Goal: Transaction & Acquisition: Book appointment/travel/reservation

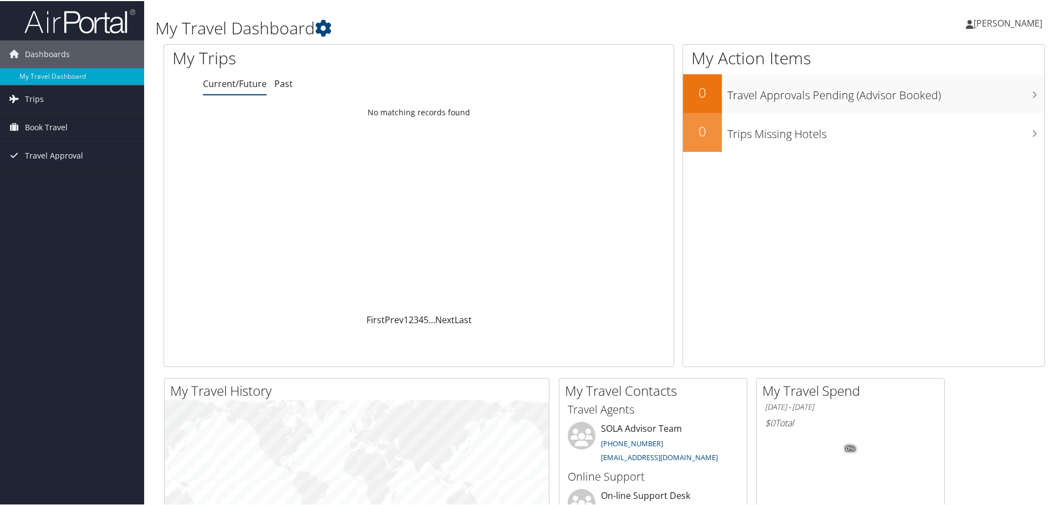
click at [1006, 16] on link "[PERSON_NAME]" at bounding box center [1009, 22] width 88 height 33
click at [61, 124] on span "Book Travel" at bounding box center [46, 126] width 43 height 28
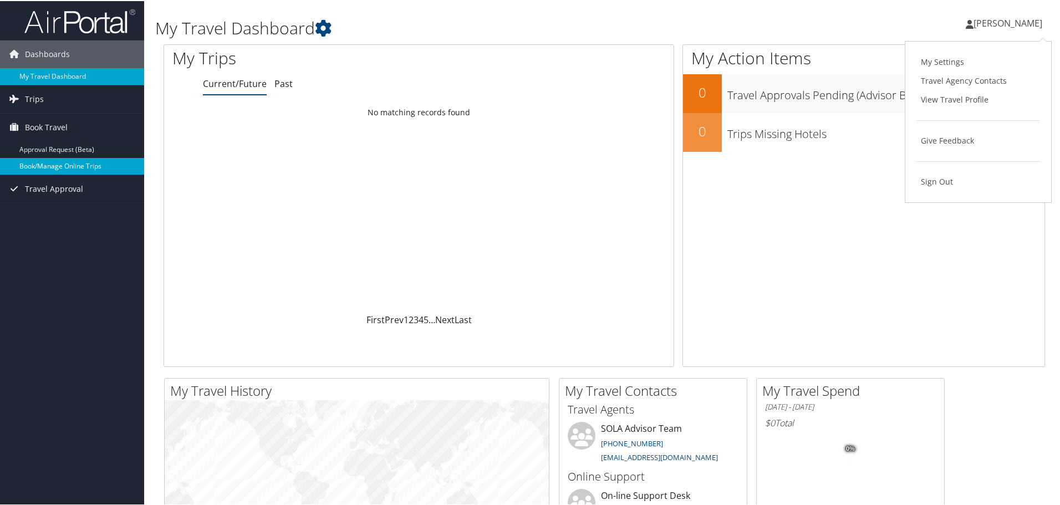
click at [73, 166] on link "Book/Manage Online Trips" at bounding box center [72, 165] width 144 height 17
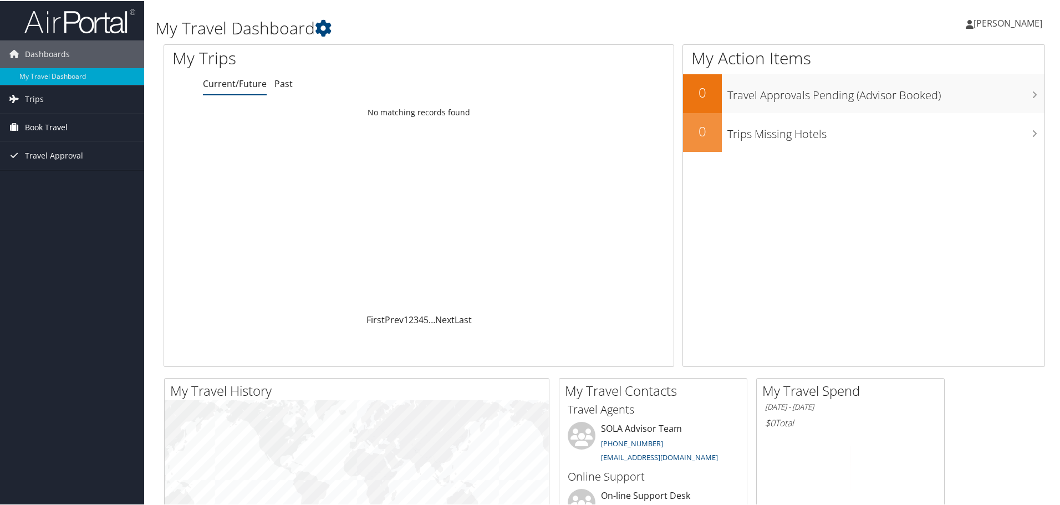
click at [47, 121] on span "Book Travel" at bounding box center [46, 126] width 43 height 28
click at [49, 166] on link "Book/Manage Online Trips" at bounding box center [72, 165] width 144 height 17
